Goal: Task Accomplishment & Management: Complete application form

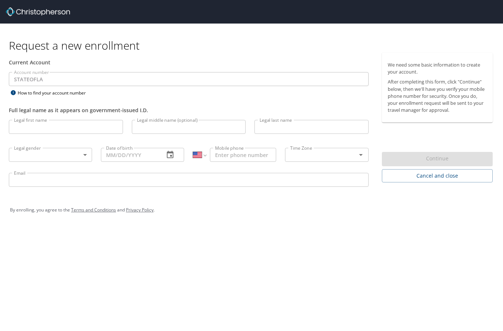
select select "US"
click at [40, 131] on input "Legal first name" at bounding box center [66, 127] width 114 height 14
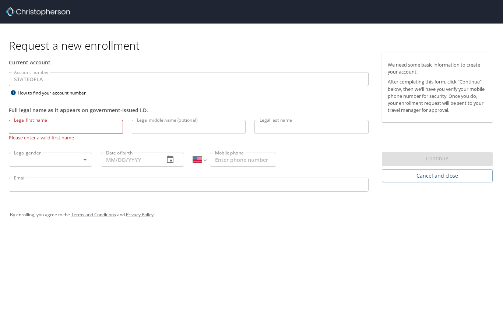
click at [55, 125] on input "Legal first name" at bounding box center [66, 127] width 114 height 14
type input "[PERSON_NAME]"
type input "M Crozat"
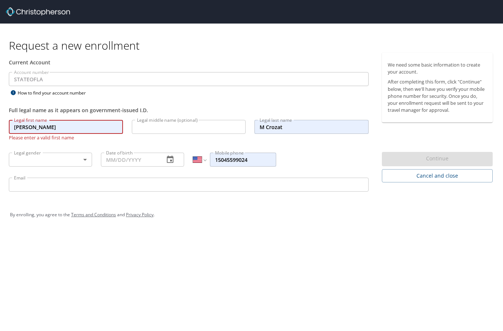
type input "[PHONE_NUMBER]"
click at [267, 127] on input "M Crozat" at bounding box center [311, 127] width 114 height 14
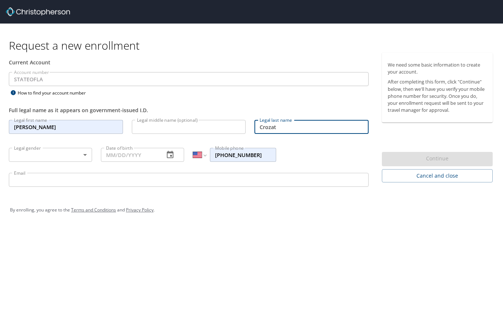
type input "Crozat"
click at [72, 156] on body "Request a new enrollment Current Account Account number STATEOFLA Account numbe…" at bounding box center [251, 165] width 503 height 331
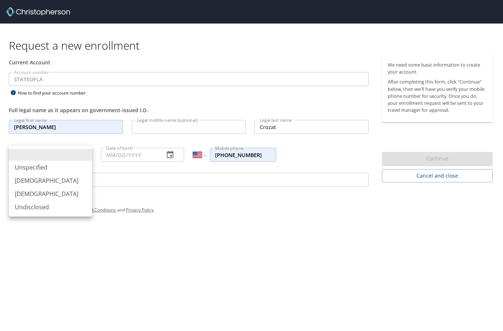
click at [51, 198] on li "[DEMOGRAPHIC_DATA]" at bounding box center [50, 193] width 83 height 13
type input "[DEMOGRAPHIC_DATA]"
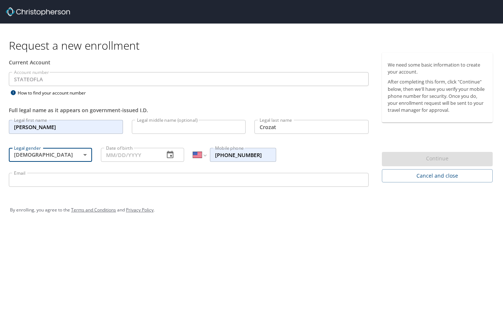
click at [153, 152] on input "Date of birth" at bounding box center [129, 155] width 57 height 14
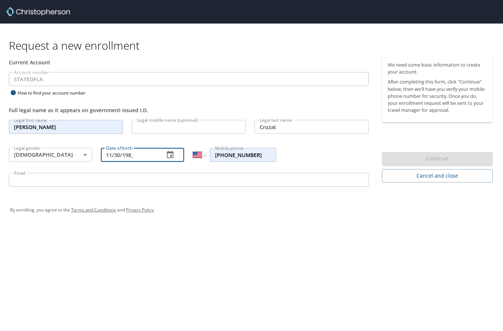
type input "[DATE]"
click at [261, 226] on div "By enrolling, you agree to the Terms and Conditions and Privacy Policy ." at bounding box center [251, 210] width 494 height 33
click at [229, 185] on input "Email" at bounding box center [188, 180] width 359 height 14
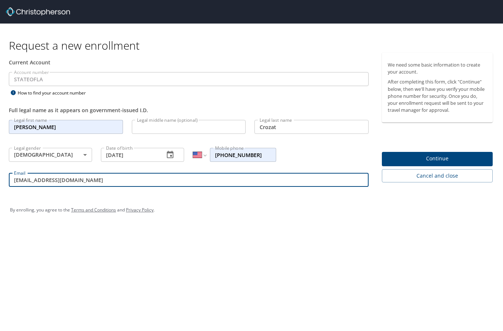
type input "[EMAIL_ADDRESS][DOMAIN_NAME]"
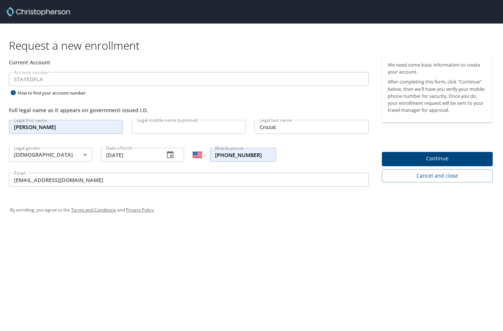
click at [453, 249] on div "Request a new enrollment Current Account Account number STATEOFLA Account numbe…" at bounding box center [251, 165] width 503 height 331
click at [408, 160] on span "Continue" at bounding box center [436, 158] width 99 height 9
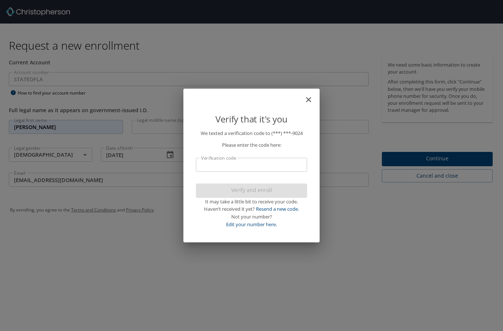
click at [291, 167] on input "Verification code" at bounding box center [251, 165] width 111 height 14
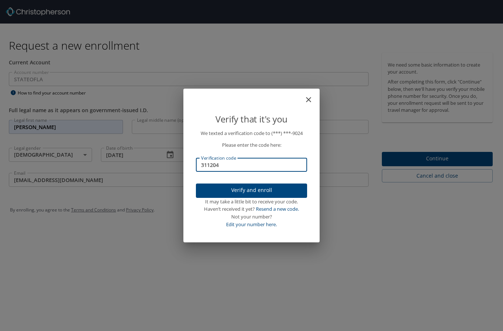
type input "311204"
click at [287, 194] on span "Verify and enroll" at bounding box center [251, 190] width 99 height 9
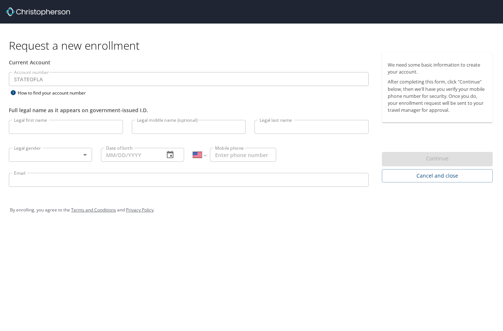
select select "US"
click at [13, 92] on icon at bounding box center [13, 92] width 5 height 5
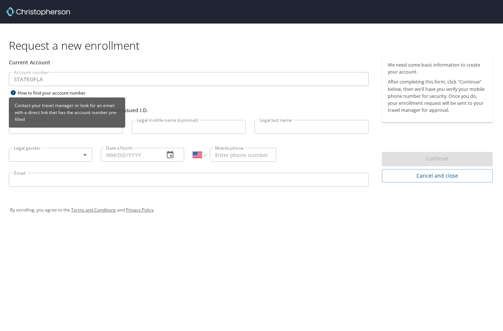
click at [20, 102] on p "Contact your travel manager or look for an email with a direct link that has th…" at bounding box center [67, 112] width 110 height 27
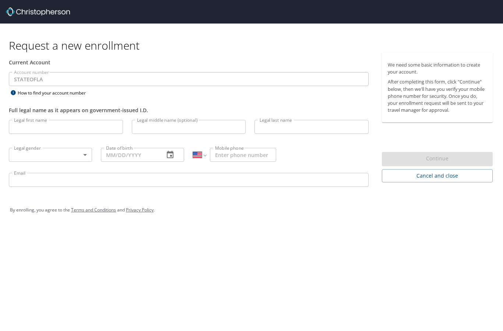
click at [301, 267] on div "Request a new enrollment Current Account Account number STATEOFLA Account numbe…" at bounding box center [251, 165] width 503 height 331
select select "US"
click at [125, 87] on p at bounding box center [188, 87] width 359 height 2
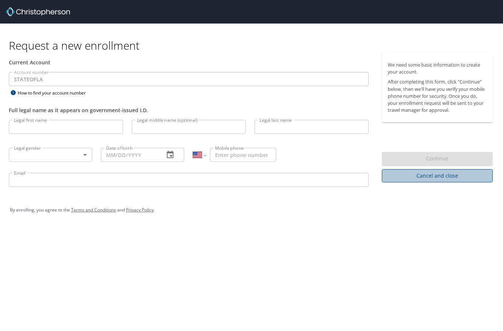
click at [415, 177] on span "Cancel and close" at bounding box center [436, 175] width 99 height 9
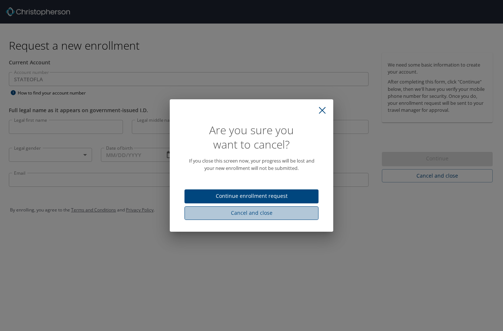
click at [274, 215] on span "Cancel and close" at bounding box center [251, 213] width 122 height 9
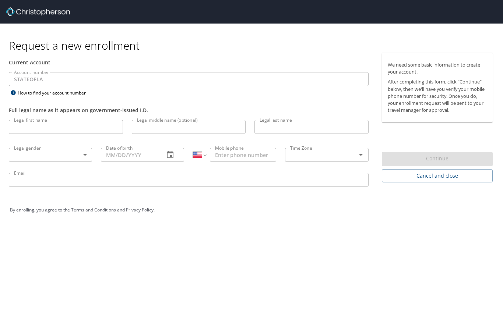
select select "US"
click at [84, 127] on input "Legal first name" at bounding box center [66, 127] width 114 height 14
type input "[PERSON_NAME]"
click at [295, 130] on input "Legal last name" at bounding box center [311, 127] width 114 height 14
type input "Crozat"
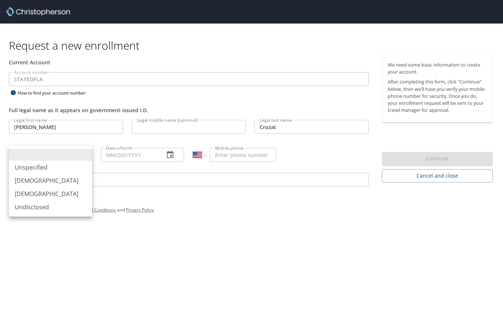
click at [54, 162] on body "Request a new enrollment Current Account Account number STATEOFLA Account numbe…" at bounding box center [251, 165] width 503 height 331
click at [40, 195] on li "[DEMOGRAPHIC_DATA]" at bounding box center [50, 193] width 83 height 13
type input "[DEMOGRAPHIC_DATA]"
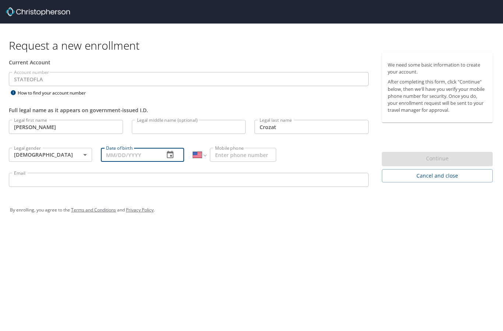
click at [130, 151] on input "Date of birth" at bounding box center [129, 155] width 57 height 14
type input "[DATE]"
click at [219, 157] on input "Mobile phone" at bounding box center [243, 155] width 66 height 14
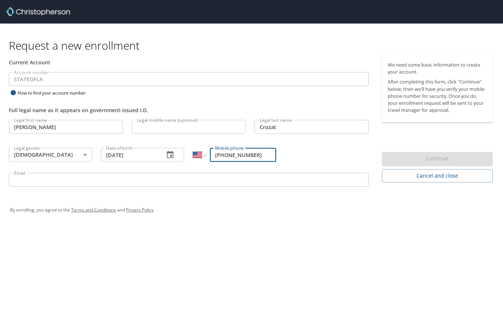
type input "(504) 559-9024"
click at [204, 182] on input "Email" at bounding box center [188, 180] width 359 height 14
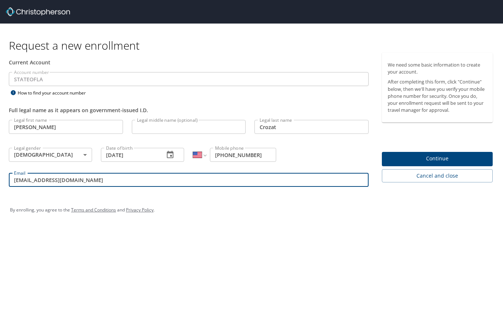
type input "ncroza@lsuhsc.edu"
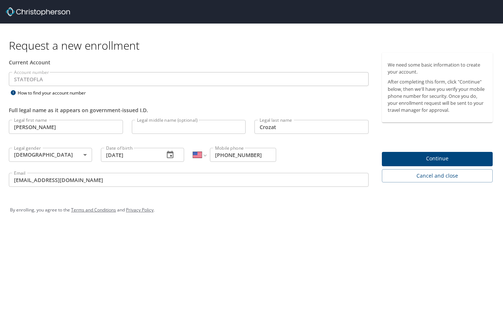
click at [454, 157] on span "Continue" at bounding box center [436, 158] width 99 height 9
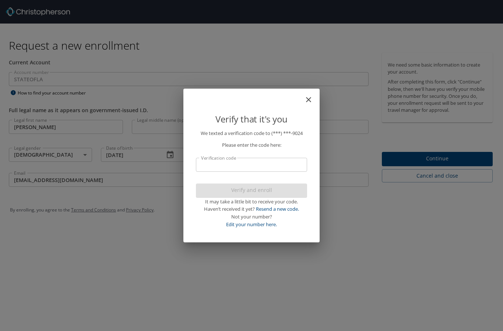
click at [290, 167] on input "Verification code" at bounding box center [251, 165] width 111 height 14
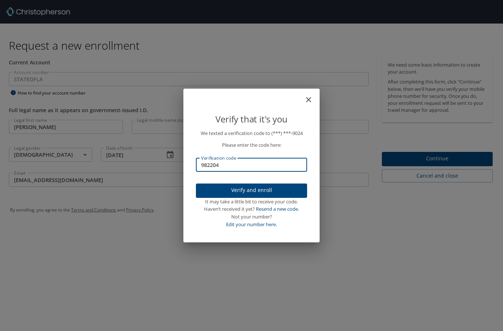
type input "982204"
